Goal: Find specific page/section: Find specific page/section

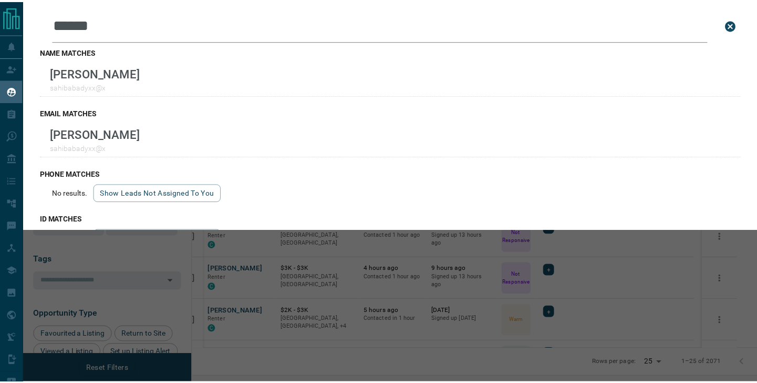
scroll to position [281, 559]
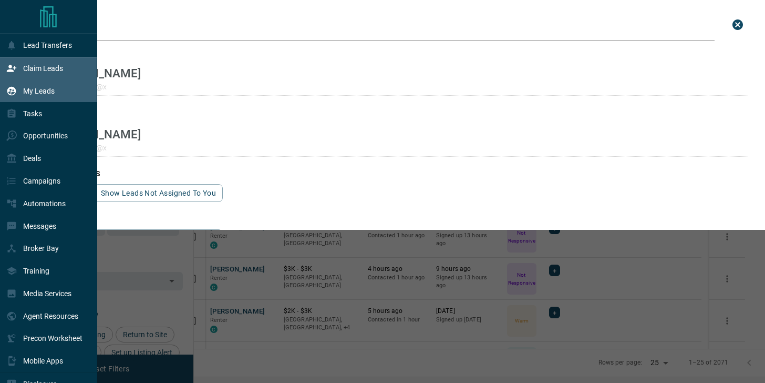
click at [42, 66] on p "Claim Leads" at bounding box center [43, 68] width 40 height 8
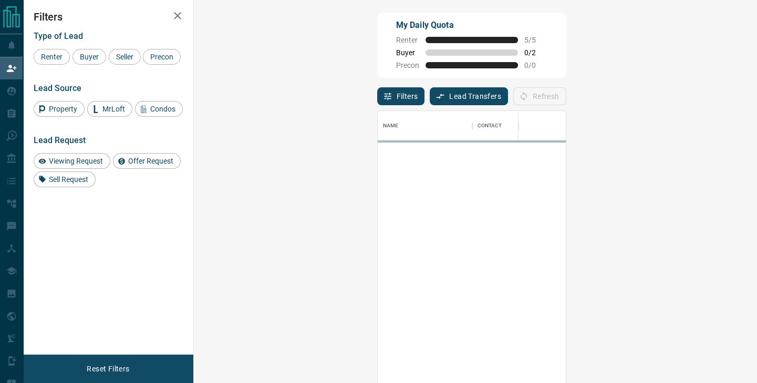
scroll to position [281, 532]
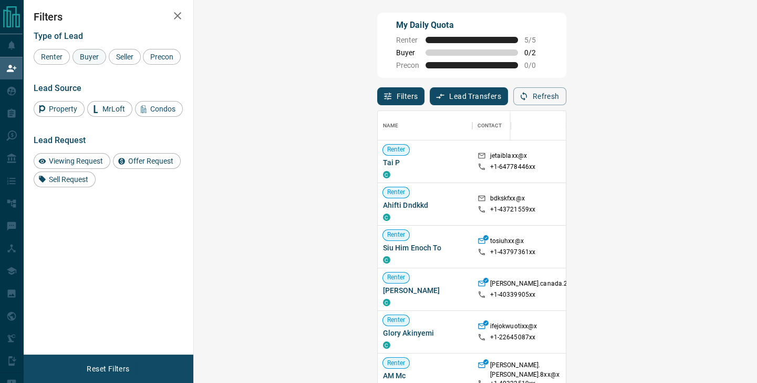
click at [91, 56] on span "Buyer" at bounding box center [89, 57] width 26 height 8
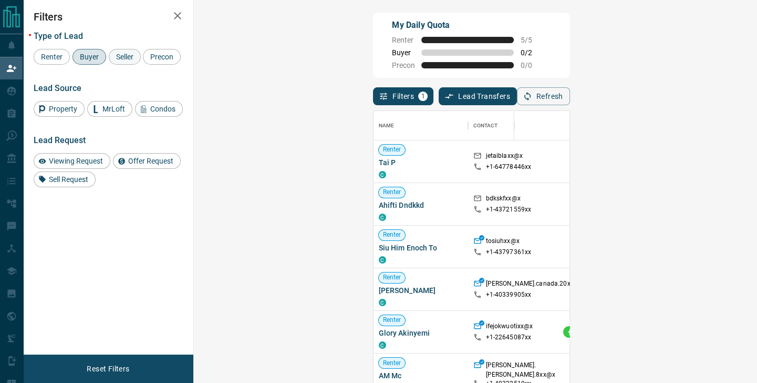
click at [130, 53] on span "Seller" at bounding box center [124, 57] width 25 height 8
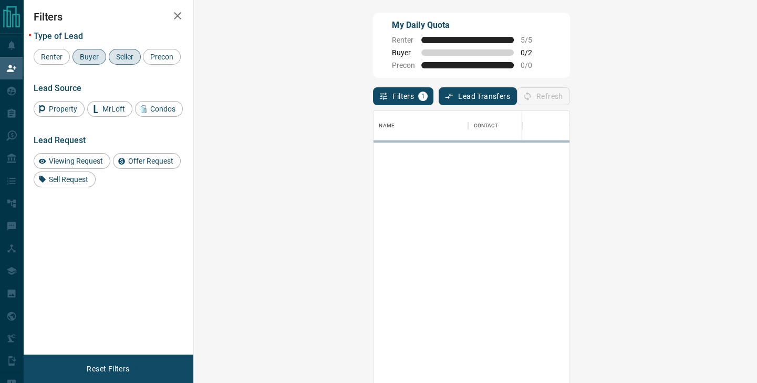
click at [570, 99] on div "Refresh" at bounding box center [543, 96] width 53 height 18
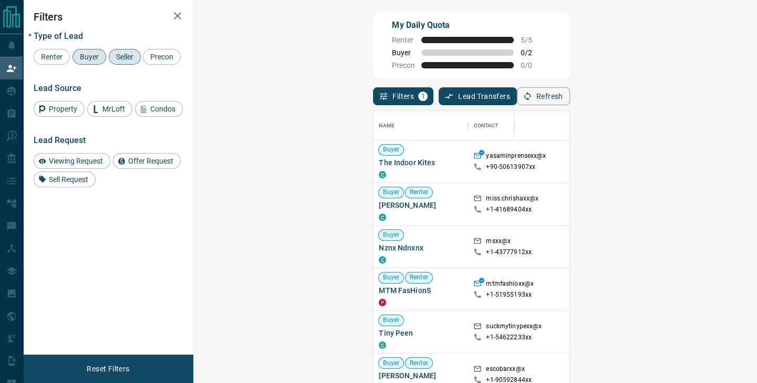
click at [177, 13] on icon "button" at bounding box center [177, 15] width 13 height 13
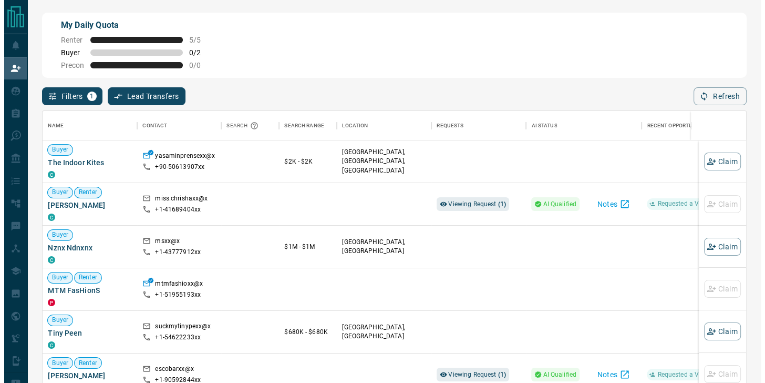
scroll to position [281, 696]
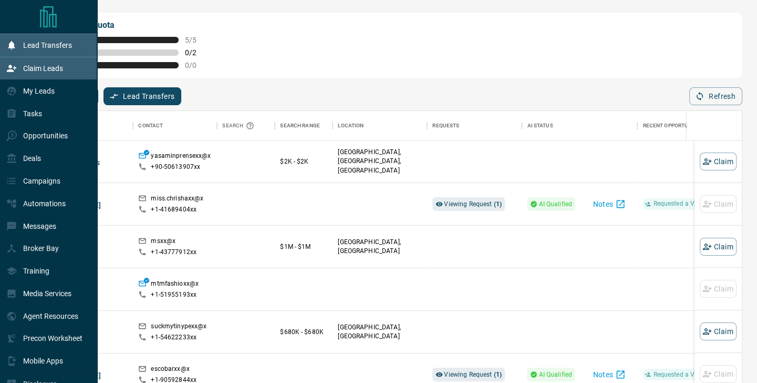
click at [11, 48] on icon at bounding box center [11, 45] width 7 height 8
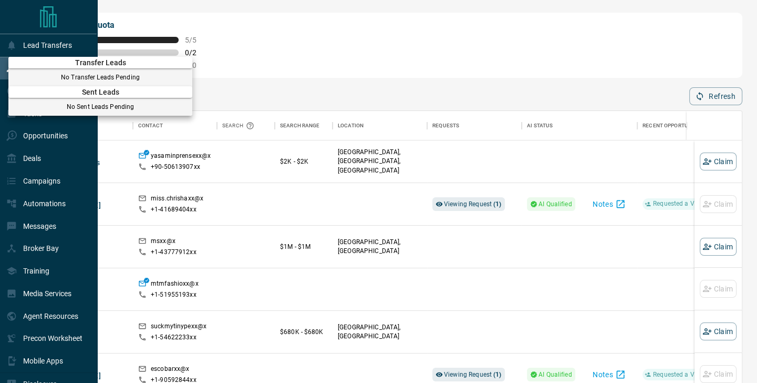
click at [135, 6] on div at bounding box center [378, 191] width 757 height 383
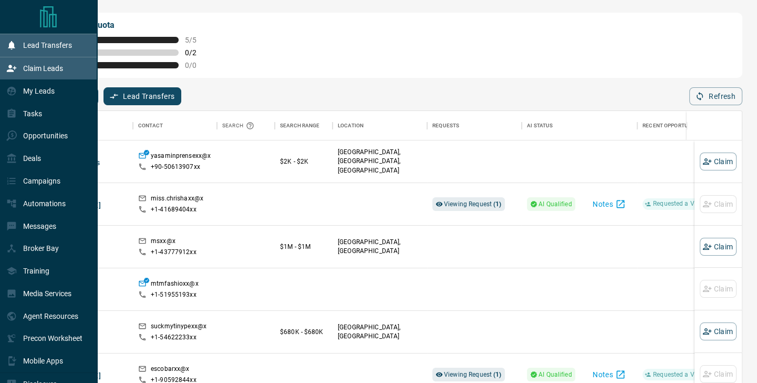
drag, startPoint x: 36, startPoint y: 92, endPoint x: 70, endPoint y: 48, distance: 55.8
click at [35, 92] on p "My Leads" at bounding box center [39, 91] width 32 height 8
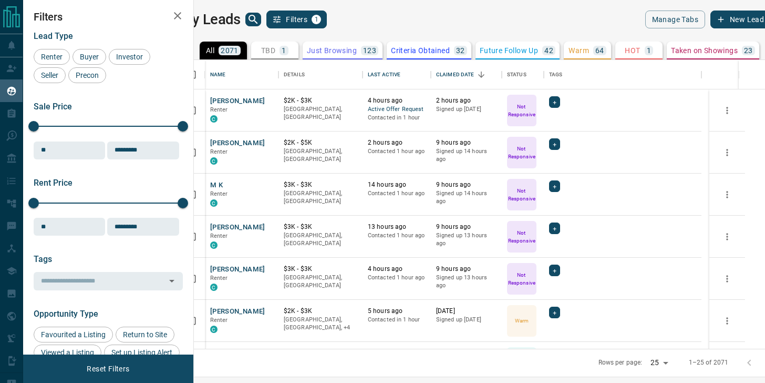
scroll to position [281, 559]
click at [260, 22] on icon "search button" at bounding box center [253, 19] width 13 height 13
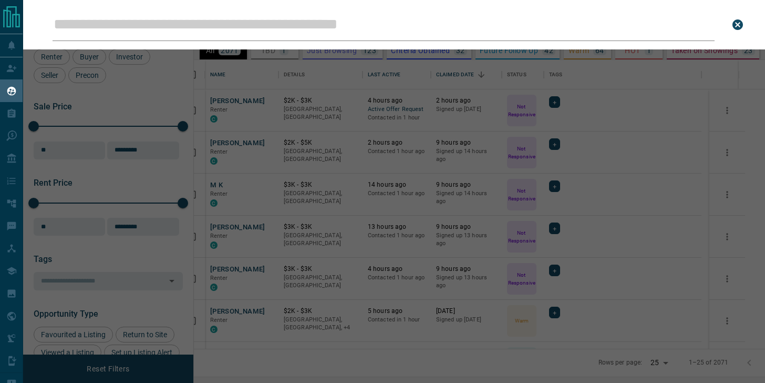
click at [267, 27] on input "Leads Search Bar" at bounding box center [384, 24] width 662 height 33
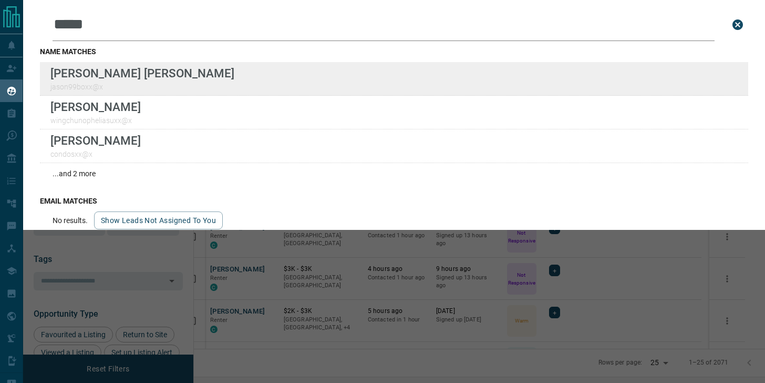
type input "*****"
